Goal: Transaction & Acquisition: Subscribe to service/newsletter

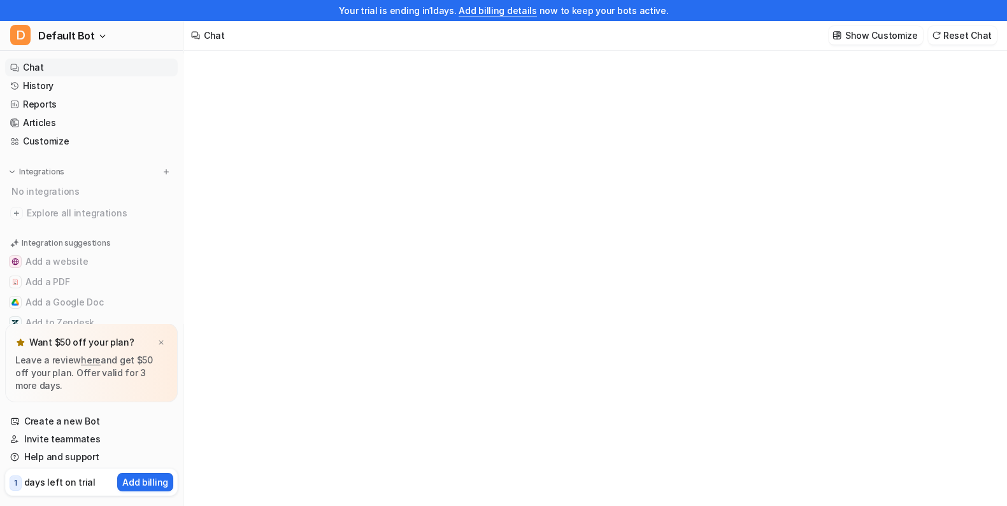
type textarea "**********"
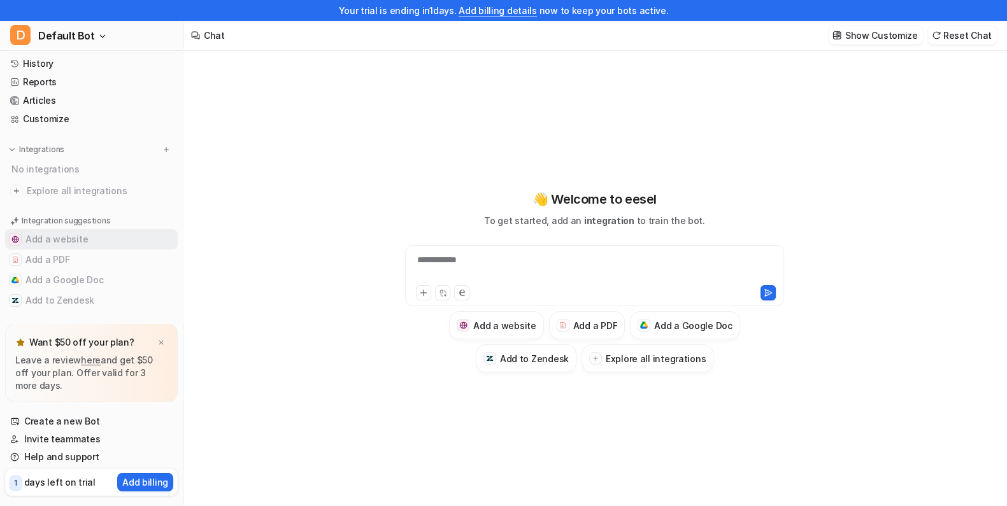
scroll to position [29, 0]
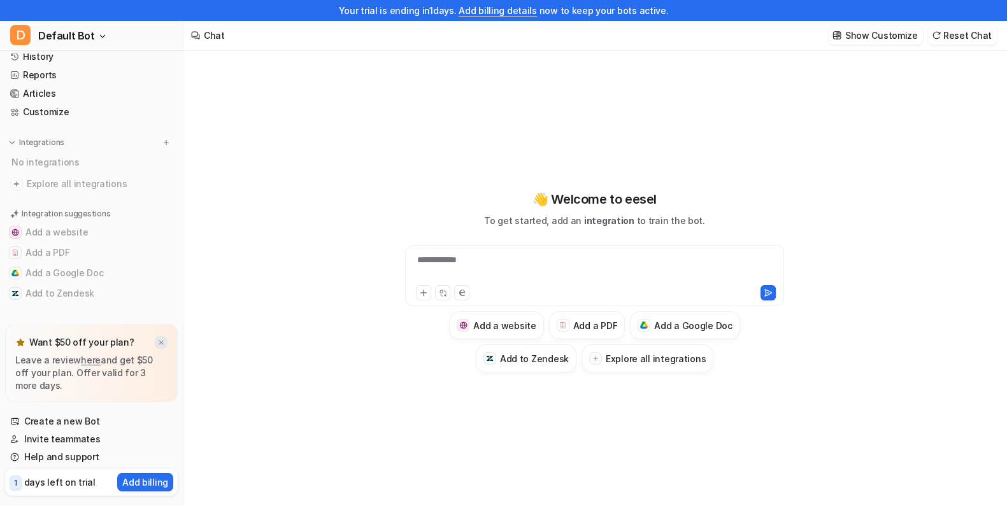
click at [162, 341] on img at bounding box center [161, 343] width 8 height 8
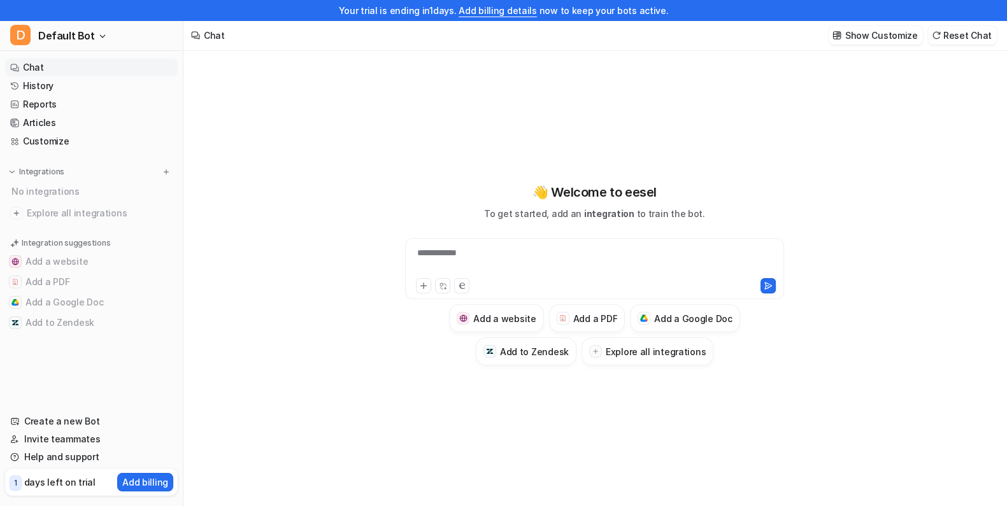
scroll to position [0, 0]
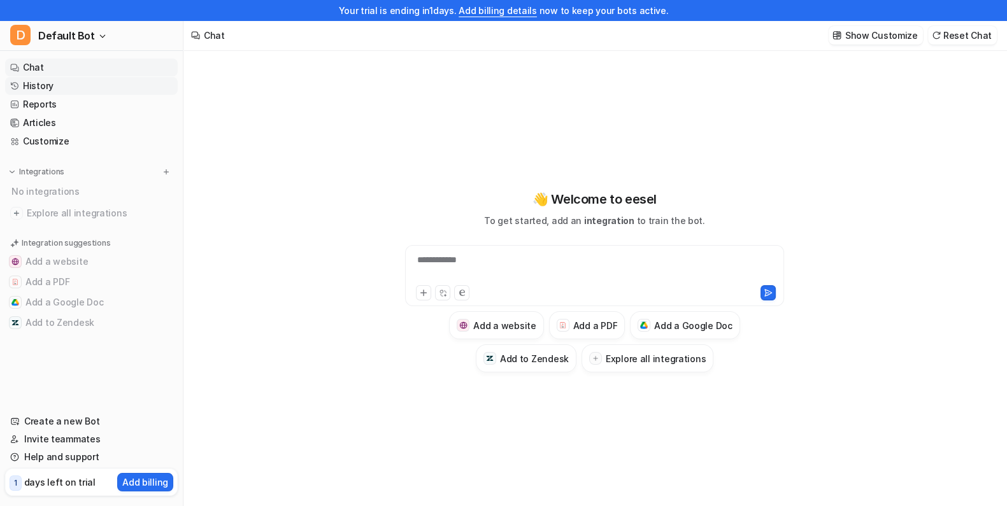
click at [29, 78] on link "History" at bounding box center [91, 86] width 173 height 18
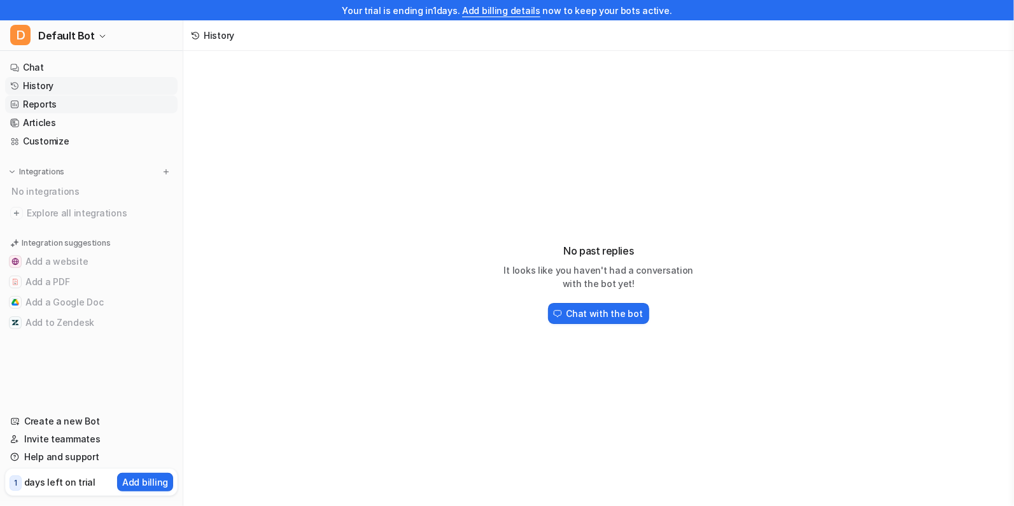
click at [41, 101] on link "Reports" at bounding box center [91, 105] width 173 height 18
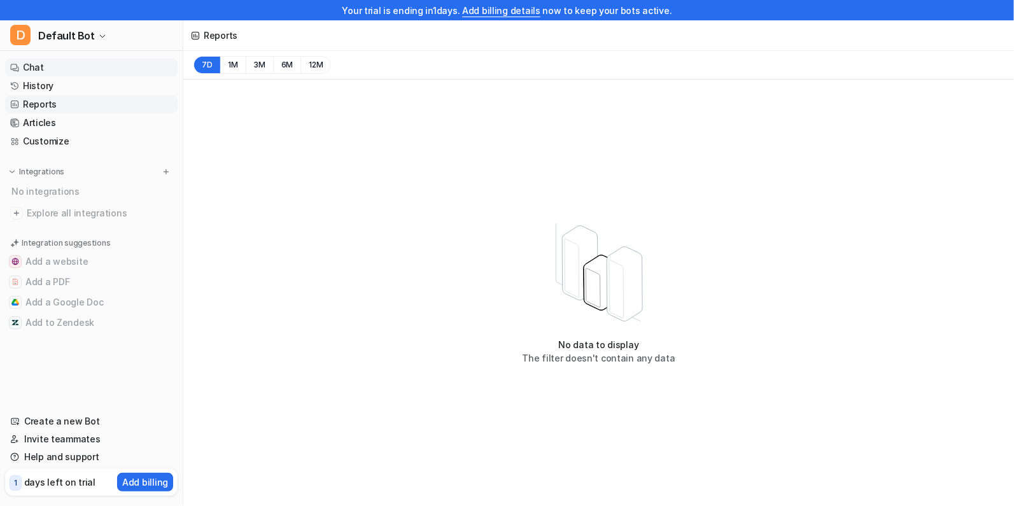
click at [44, 67] on link "Chat" at bounding box center [91, 68] width 173 height 18
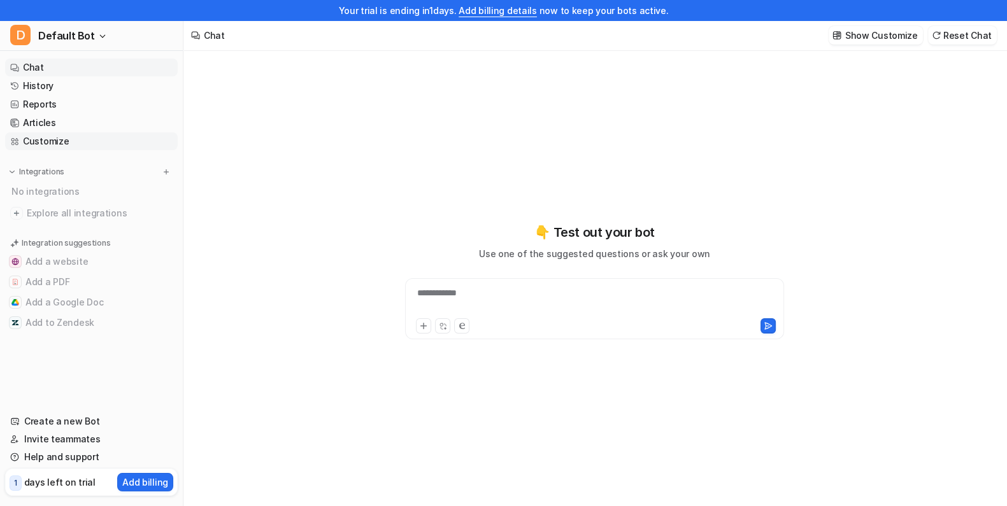
click at [39, 140] on link "Customize" at bounding box center [91, 141] width 173 height 18
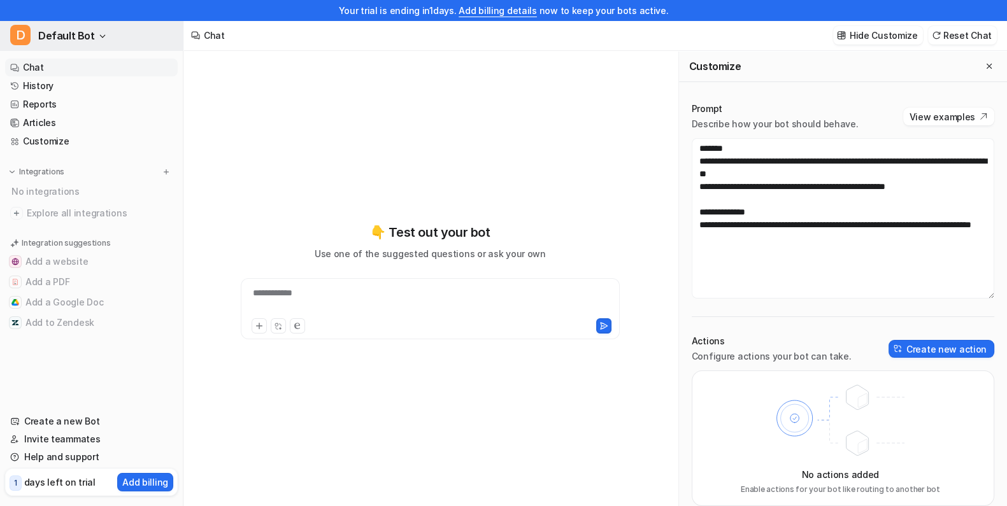
click at [54, 41] on span "Default Bot" at bounding box center [66, 36] width 57 height 18
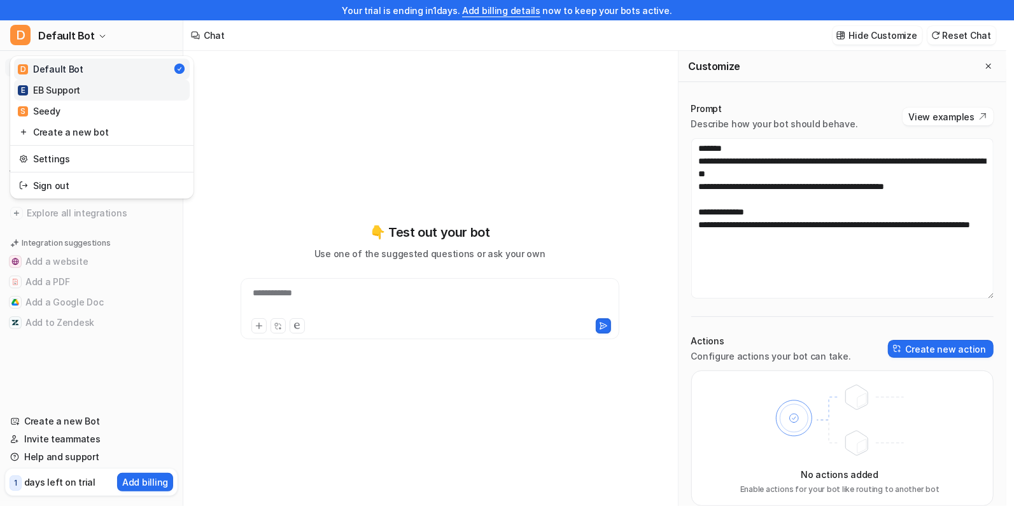
click at [53, 94] on div "E EB Support" at bounding box center [49, 89] width 62 height 13
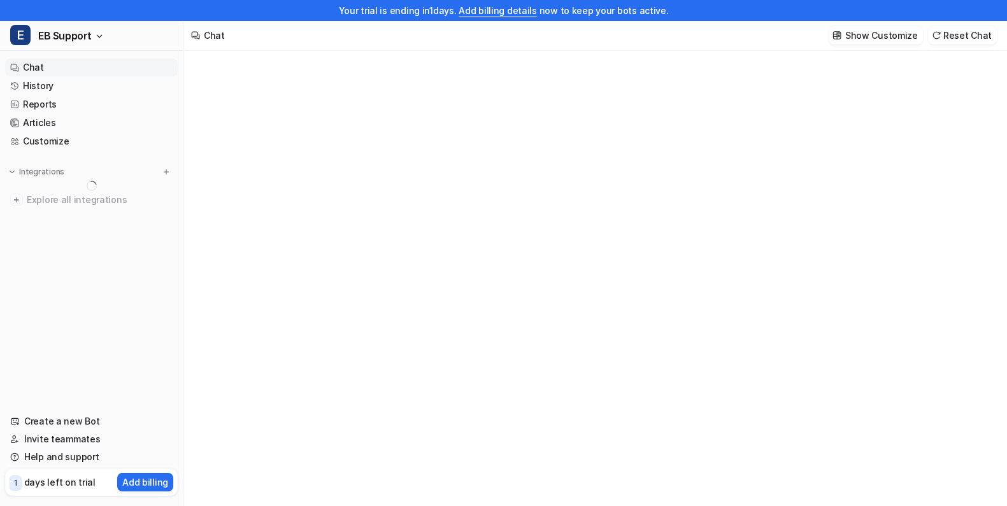
type textarea "**********"
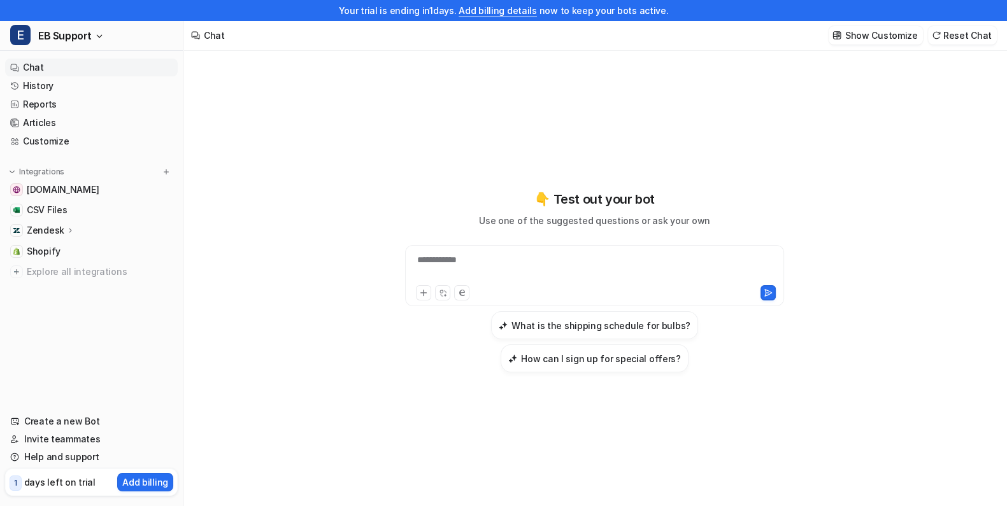
click at [458, 281] on div "**********" at bounding box center [594, 267] width 373 height 29
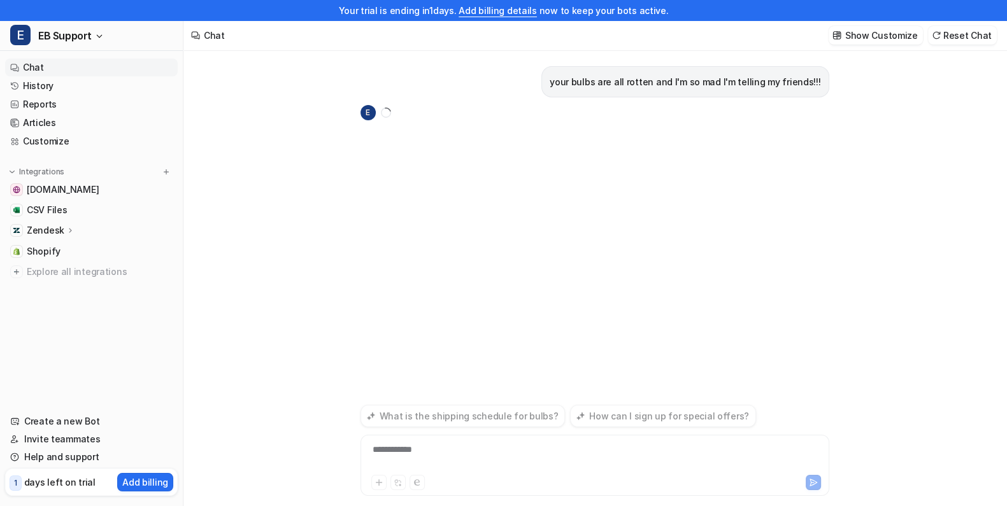
scroll to position [20, 0]
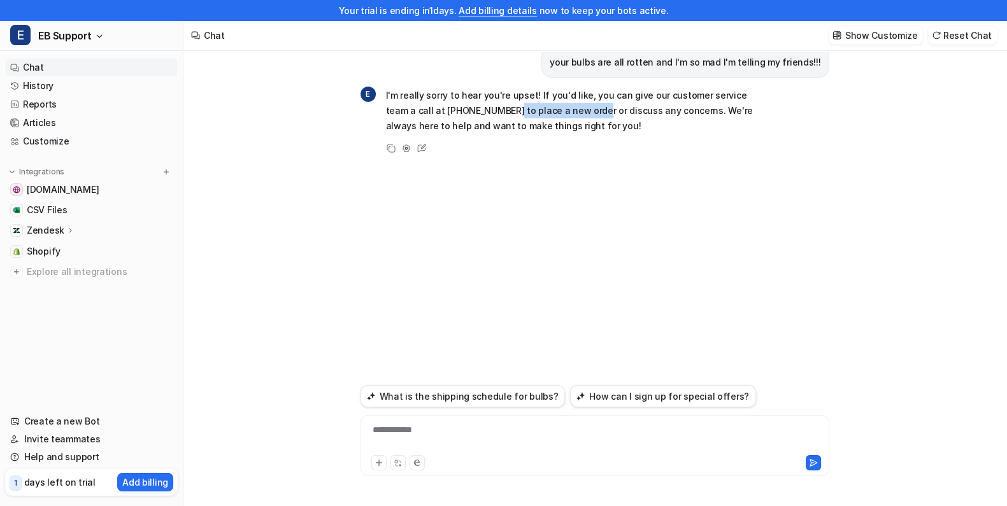
drag, startPoint x: 478, startPoint y: 108, endPoint x: 563, endPoint y: 109, distance: 85.3
click at [563, 109] on p "I'm really sorry to hear you're upset! If you'd like, you can give our customer…" at bounding box center [572, 111] width 373 height 46
click at [691, 105] on p "I'm really sorry to hear you're upset! If you'd like, you can give our customer…" at bounding box center [572, 111] width 373 height 46
drag, startPoint x: 388, startPoint y: 94, endPoint x: 532, endPoint y: 92, distance: 144.6
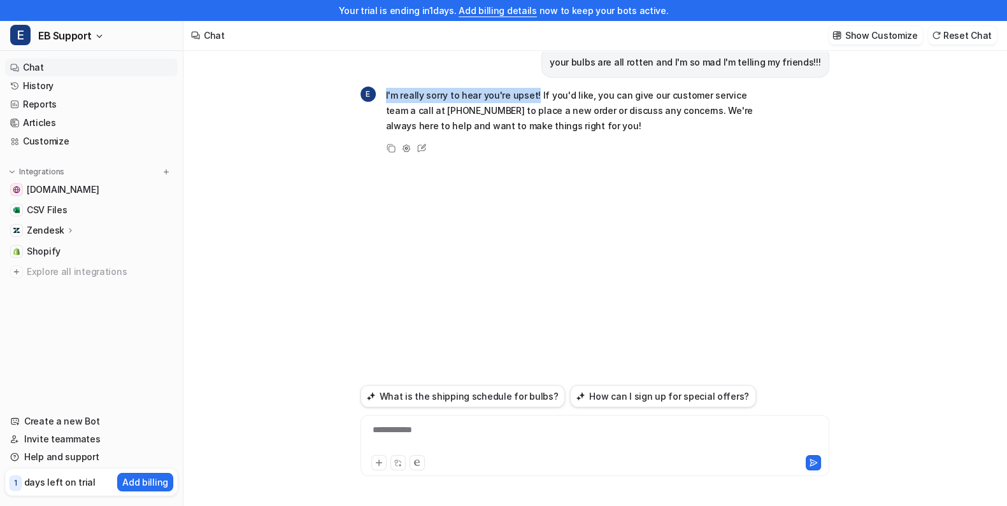
click at [532, 92] on p "I'm really sorry to hear you're upset! If you'd like, you can give our customer…" at bounding box center [572, 111] width 373 height 46
drag, startPoint x: 532, startPoint y: 92, endPoint x: 529, endPoint y: 102, distance: 10.9
click at [529, 101] on p "I'm really sorry to hear you're upset! If you'd like, you can give our customer…" at bounding box center [572, 111] width 373 height 46
click at [429, 430] on div "**********" at bounding box center [595, 437] width 462 height 29
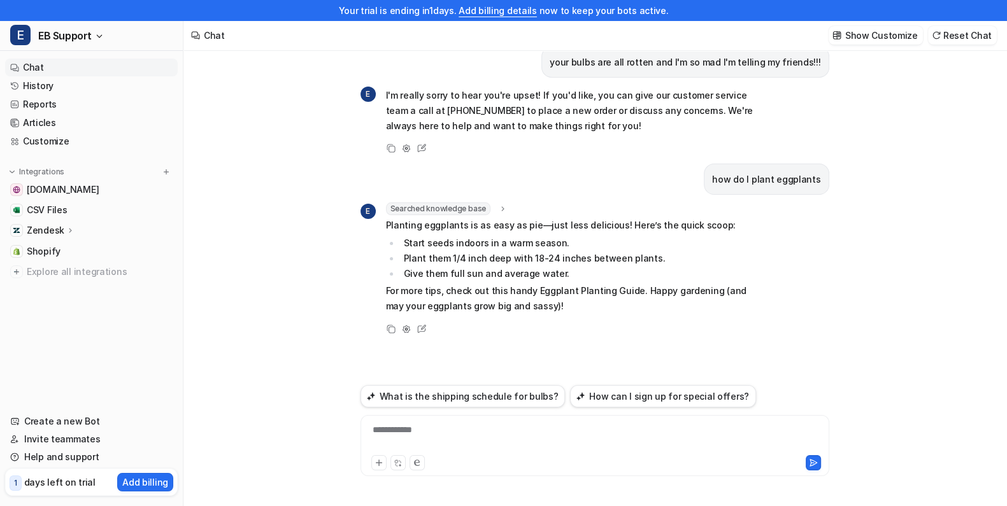
click at [489, 292] on p "For more tips, check out this handy Eggplant Planting Guide. Happy gardening (a…" at bounding box center [572, 298] width 373 height 31
click at [525, 291] on p "For more tips, check out this handy Eggplant Planting Guide. Happy gardening (a…" at bounding box center [572, 298] width 373 height 31
click at [570, 290] on p "For more tips, check out this handy Eggplant Planting Guide. Happy gardening (a…" at bounding box center [572, 298] width 373 height 31
click at [611, 294] on p "For more tips, check out this handy Eggplant Planting Guide. Happy gardening (a…" at bounding box center [572, 298] width 373 height 31
drag, startPoint x: 555, startPoint y: 283, endPoint x: 485, endPoint y: 285, distance: 69.4
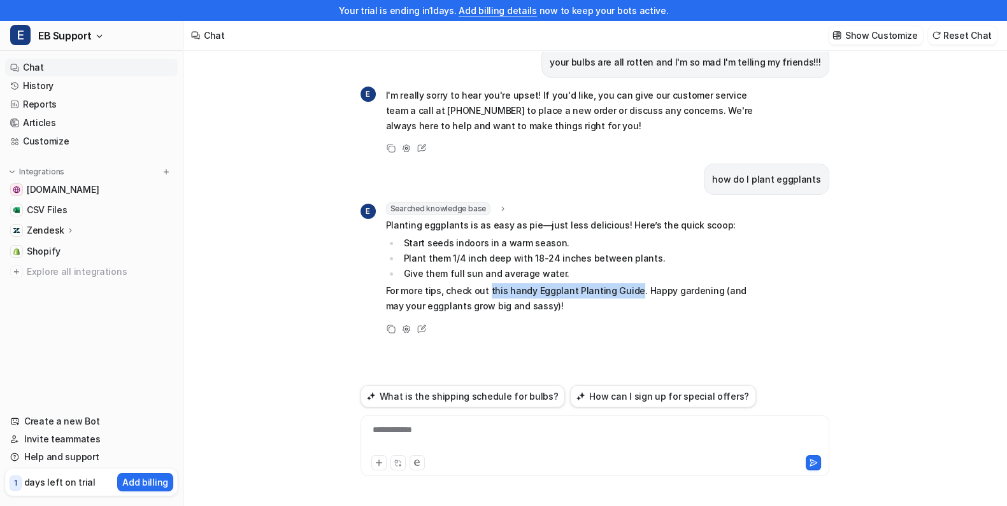
click at [485, 285] on p "For more tips, check out this handy Eggplant Planting Guide. Happy gardening (a…" at bounding box center [572, 298] width 373 height 31
drag, startPoint x: 485, startPoint y: 285, endPoint x: 494, endPoint y: 288, distance: 9.1
click at [494, 288] on p "For more tips, check out this handy Eggplant Planting Guide. Happy gardening (a…" at bounding box center [572, 298] width 373 height 31
click at [438, 432] on div at bounding box center [595, 437] width 462 height 29
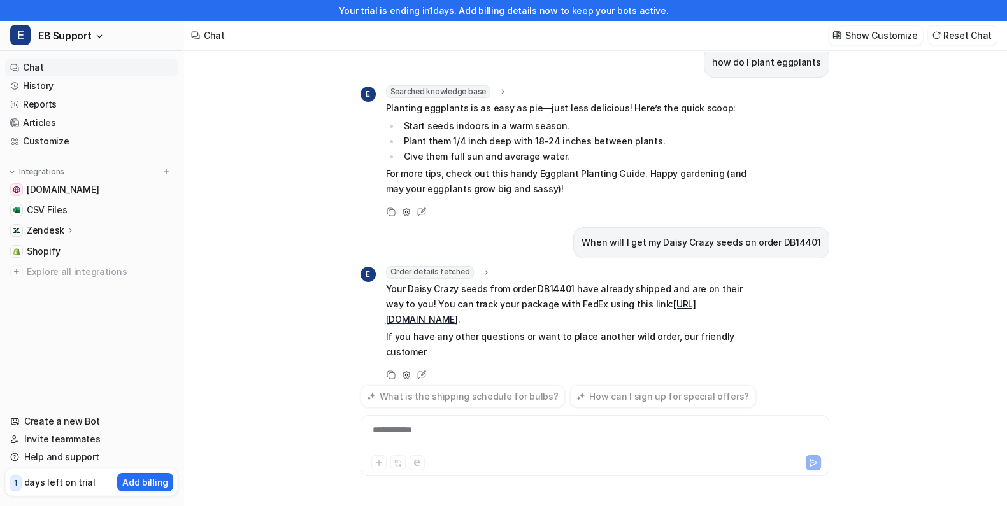
scroll to position [132, 0]
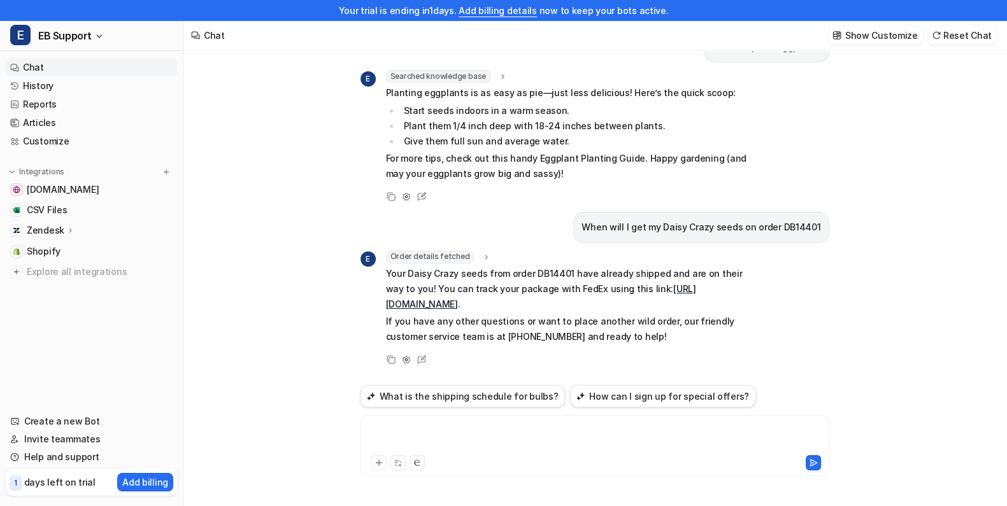
click at [428, 440] on div at bounding box center [595, 437] width 462 height 29
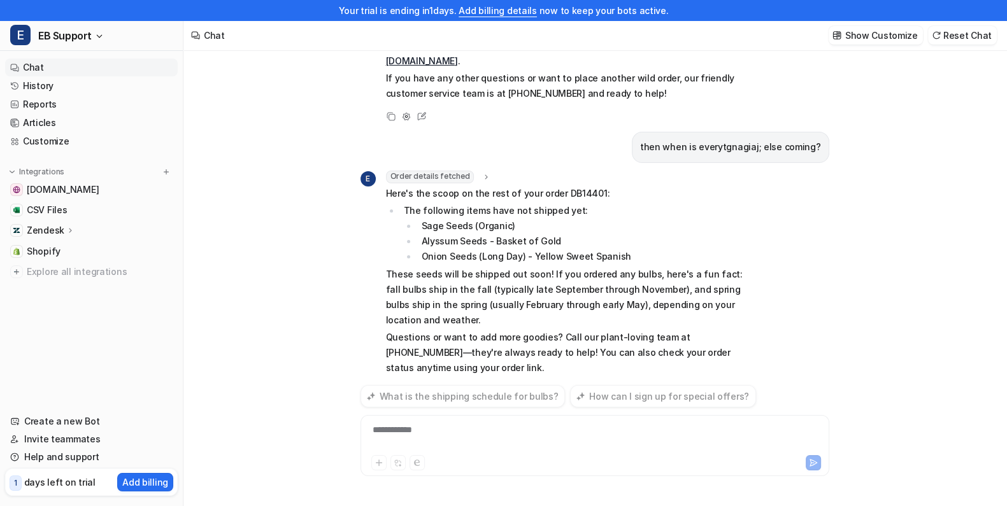
scroll to position [391, 0]
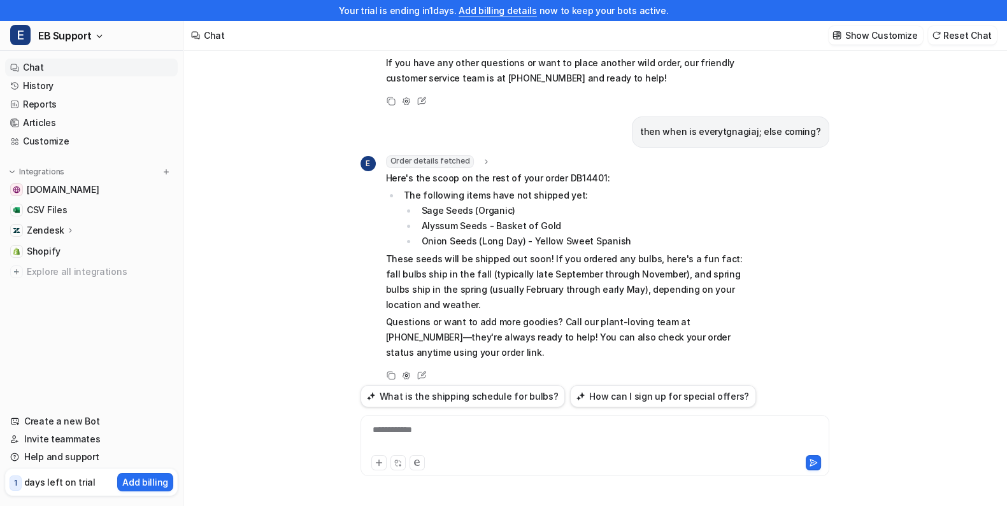
click at [450, 436] on div "**********" at bounding box center [595, 437] width 462 height 29
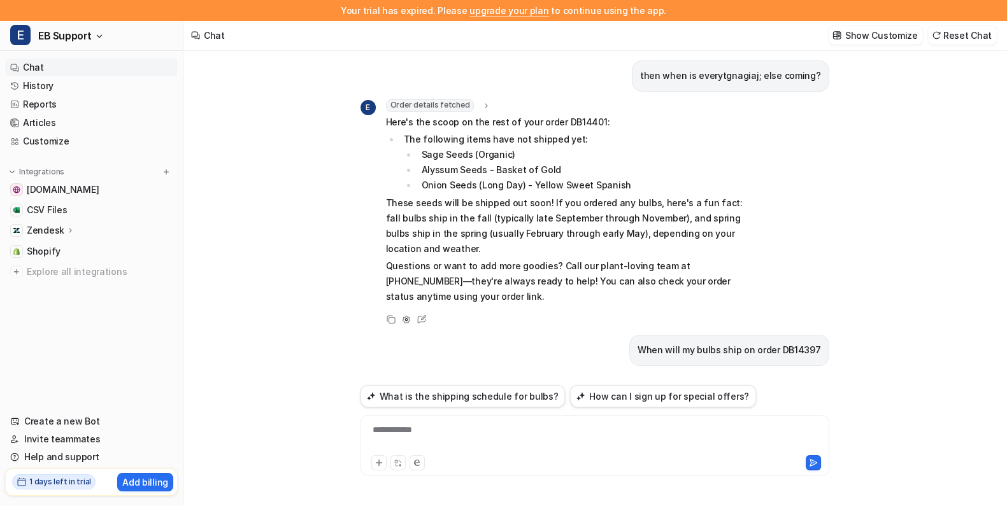
scroll to position [493, 0]
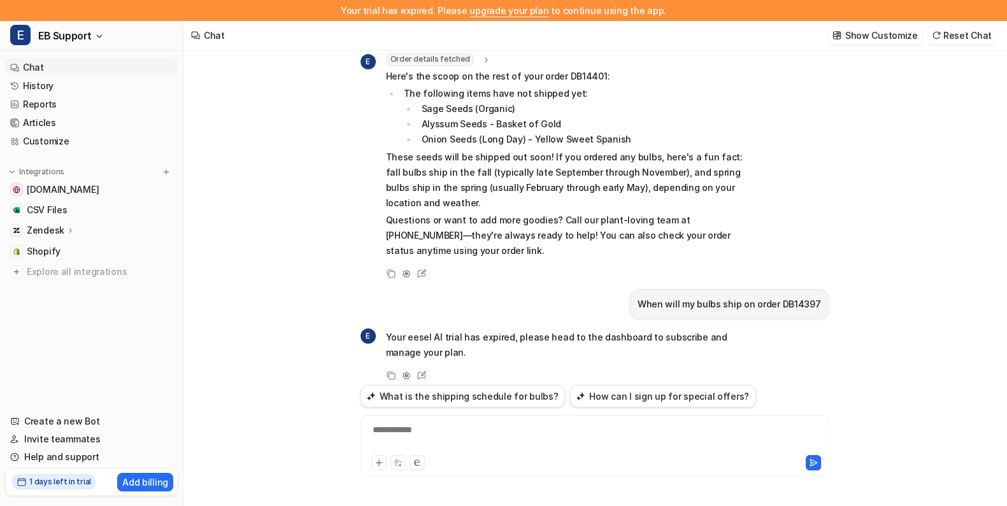
drag, startPoint x: 145, startPoint y: 485, endPoint x: 501, endPoint y: 420, distance: 361.2
click at [145, 485] on p "Add billing" at bounding box center [145, 482] width 46 height 13
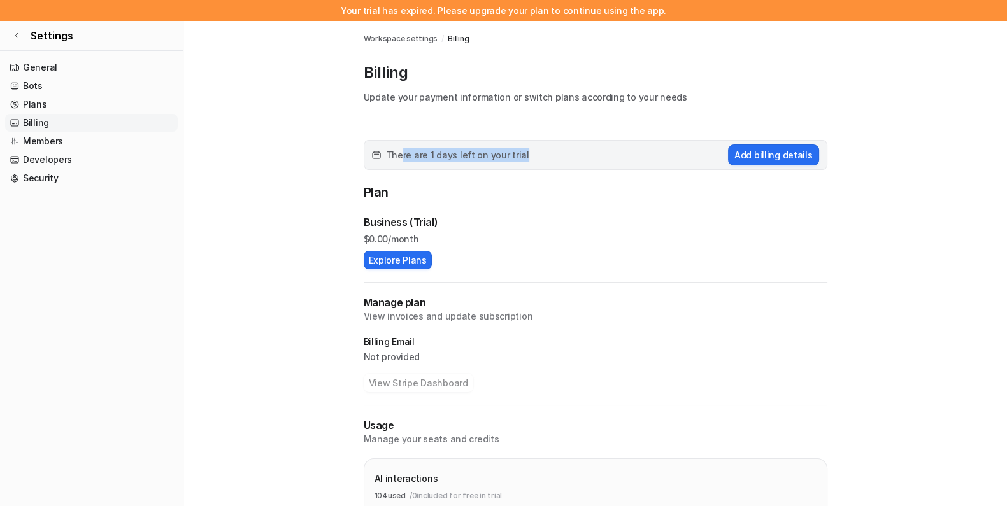
drag, startPoint x: 401, startPoint y: 154, endPoint x: 578, endPoint y: 153, distance: 176.4
click at [578, 153] on div "There are 1 days left on your trial Add billing details" at bounding box center [596, 155] width 464 height 30
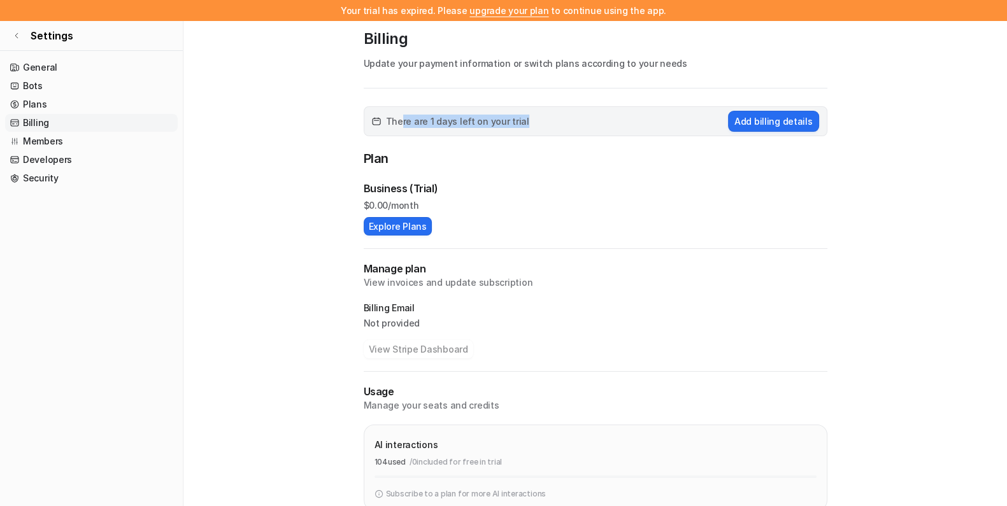
scroll to position [53, 0]
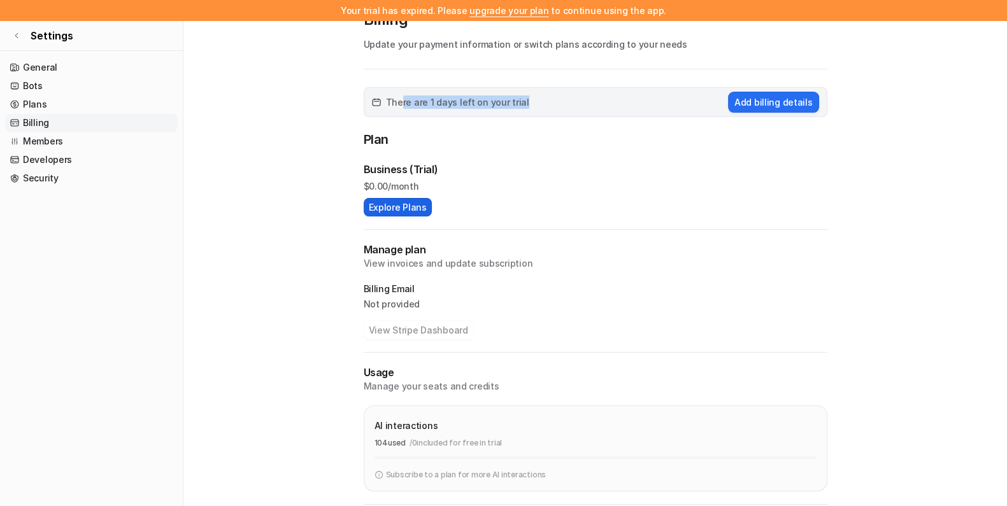
click at [423, 204] on button "Explore Plans" at bounding box center [398, 207] width 68 height 18
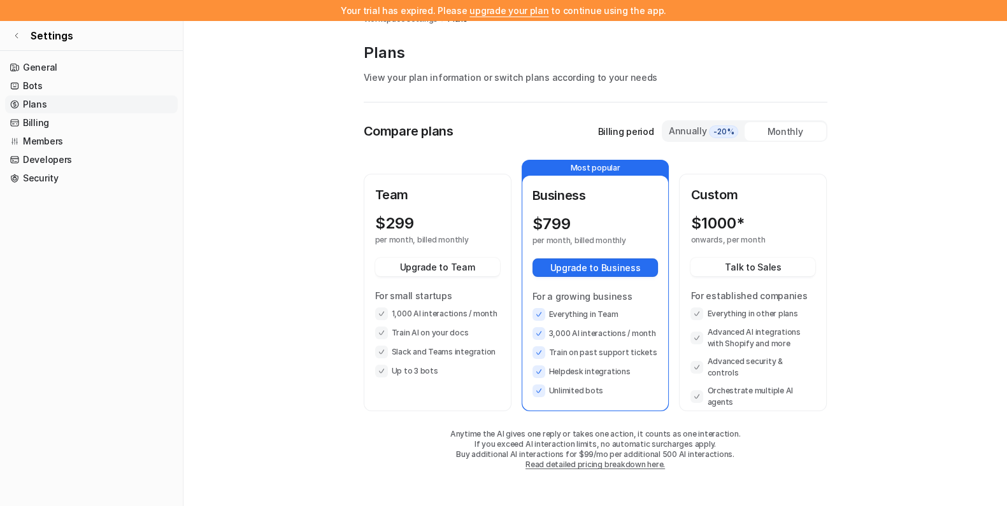
click at [717, 129] on span "-20%" at bounding box center [723, 131] width 29 height 13
click at [781, 118] on div "Compare plans Billing period Annually -20% Monthly Team $ 239 20 % off per mont…" at bounding box center [596, 299] width 464 height 393
click at [779, 125] on div "Monthly" at bounding box center [785, 131] width 82 height 18
click at [689, 125] on div "Annually -20%" at bounding box center [703, 131] width 71 height 14
drag, startPoint x: 707, startPoint y: 330, endPoint x: 821, endPoint y: 352, distance: 116.0
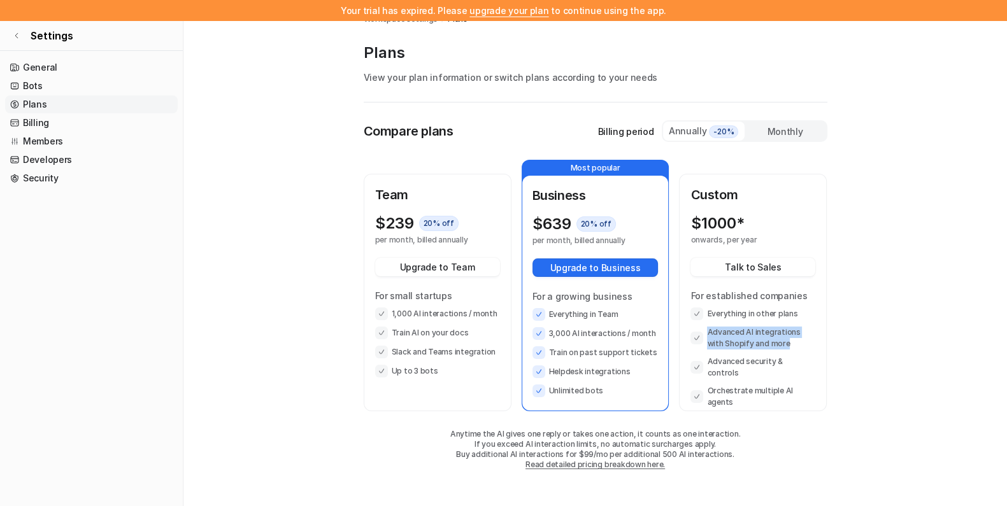
click at [821, 352] on div "Custom $ 1000* onwards, per year Talk to Sales For established companies Everyt…" at bounding box center [752, 292] width 145 height 235
drag, startPoint x: 710, startPoint y: 312, endPoint x: 779, endPoint y: 309, distance: 69.5
click at [779, 309] on li "Everything in other plans" at bounding box center [752, 314] width 125 height 13
drag, startPoint x: 779, startPoint y: 309, endPoint x: 809, endPoint y: 361, distance: 60.2
click at [809, 361] on li "Advanced security & controls" at bounding box center [752, 367] width 125 height 23
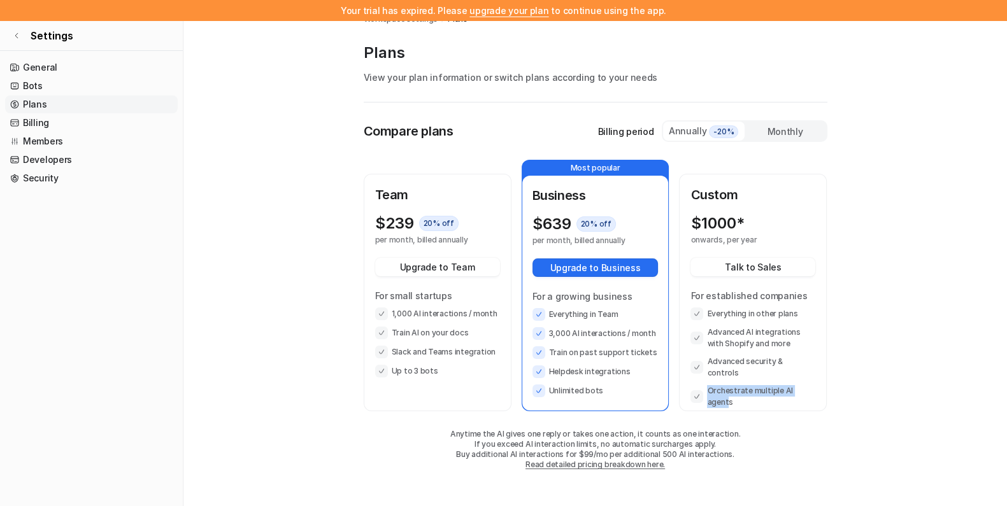
drag, startPoint x: 707, startPoint y: 382, endPoint x: 808, endPoint y: 383, distance: 100.6
click at [808, 385] on li "Orchestrate multiple AI agents" at bounding box center [752, 396] width 125 height 23
click at [752, 385] on li "Orchestrate multiple AI agents" at bounding box center [752, 396] width 125 height 23
click at [714, 385] on li "Orchestrate multiple AI agents" at bounding box center [752, 396] width 125 height 23
click at [799, 127] on div "Monthly" at bounding box center [785, 131] width 82 height 18
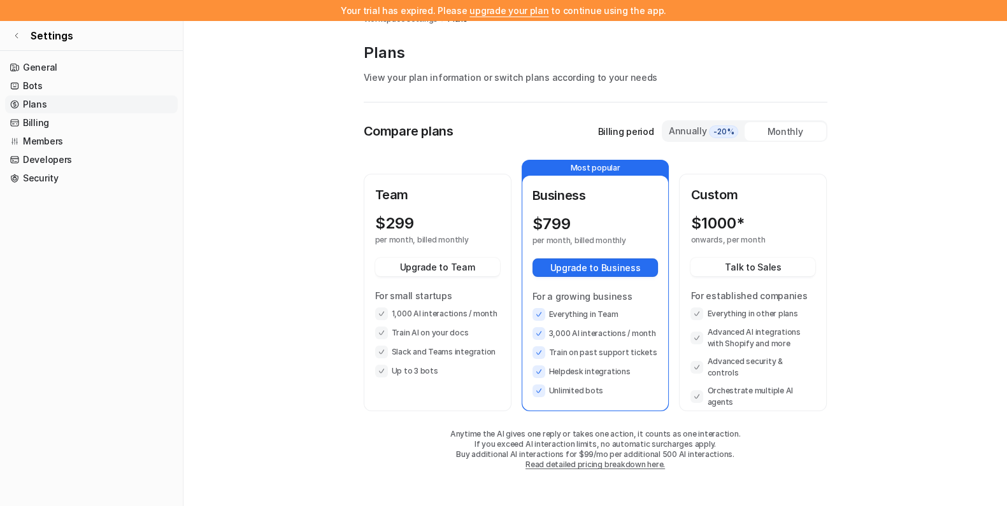
click at [682, 130] on div "Annually -20%" at bounding box center [703, 131] width 71 height 14
drag, startPoint x: 694, startPoint y: 239, endPoint x: 771, endPoint y: 241, distance: 76.4
click at [771, 241] on p "onwards, per year" at bounding box center [741, 240] width 102 height 10
click at [689, 169] on div "Team $ 239 20 % off per month, billed annually Upgrade to Team For small startu…" at bounding box center [596, 286] width 464 height 252
click at [755, 248] on div "$ 1000* onwards, per year Talk to Sales For established companies Everything in…" at bounding box center [752, 312] width 125 height 194
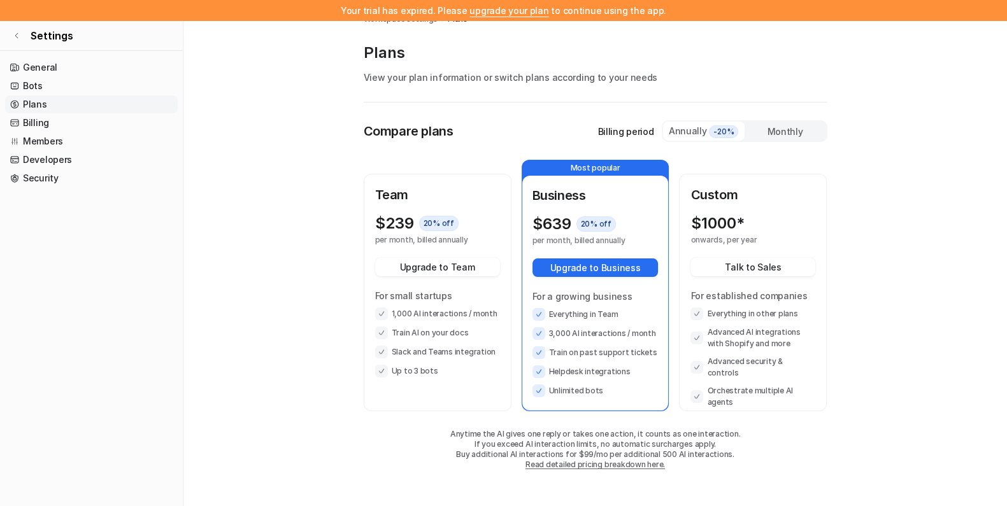
click at [797, 128] on div "Monthly" at bounding box center [785, 131] width 82 height 18
click at [685, 127] on div "Annually -20%" at bounding box center [703, 131] width 71 height 14
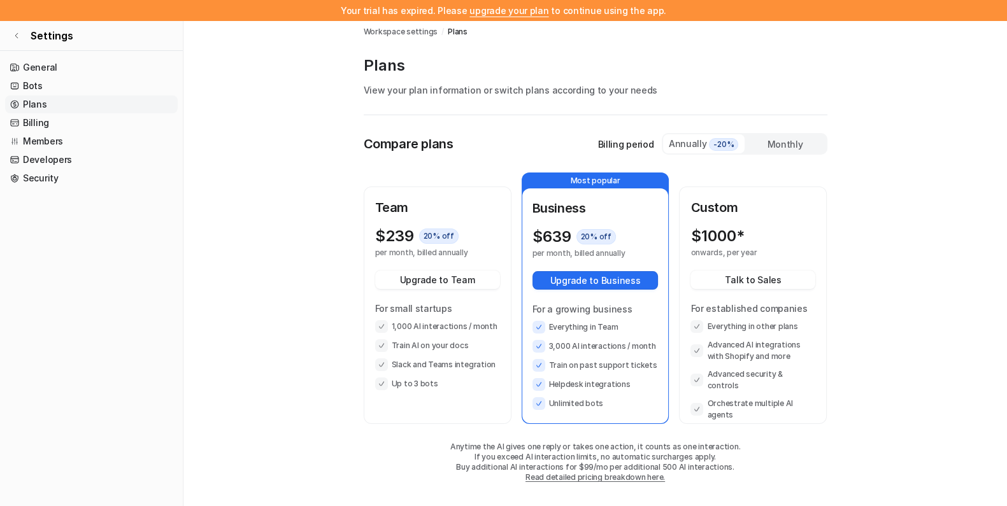
scroll to position [0, 0]
